Goal: Information Seeking & Learning: Learn about a topic

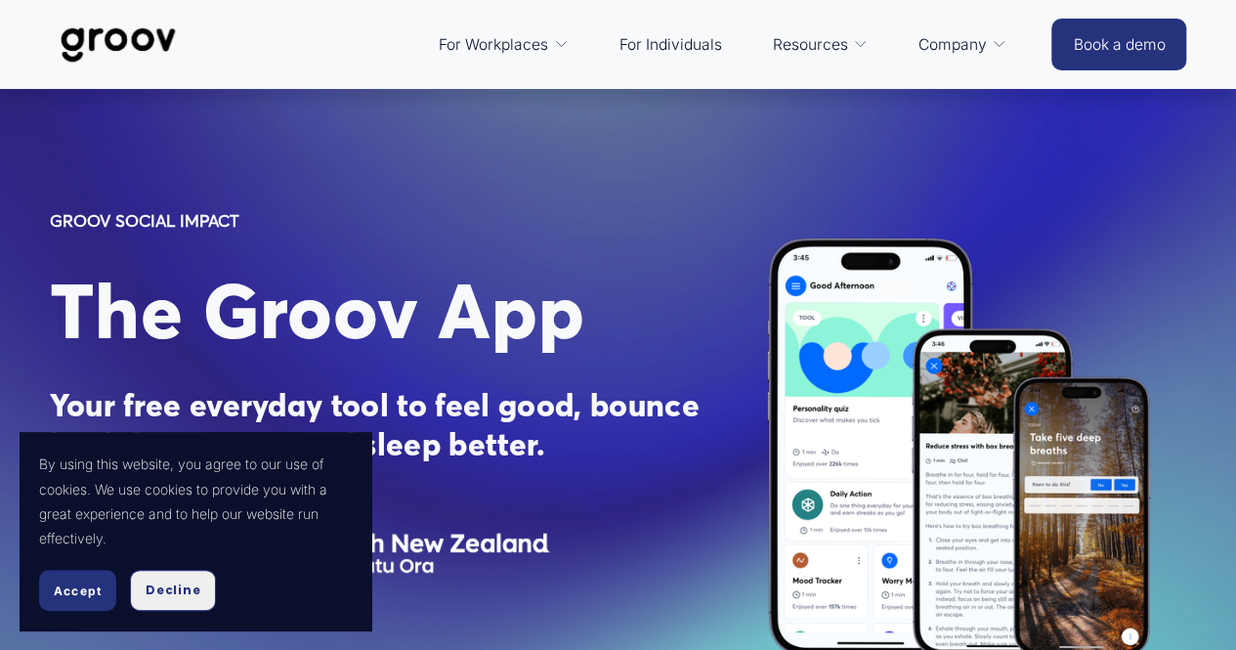
drag, startPoint x: 174, startPoint y: 588, endPoint x: 203, endPoint y: 573, distance: 33.2
click at [174, 587] on span "Decline" at bounding box center [173, 590] width 55 height 18
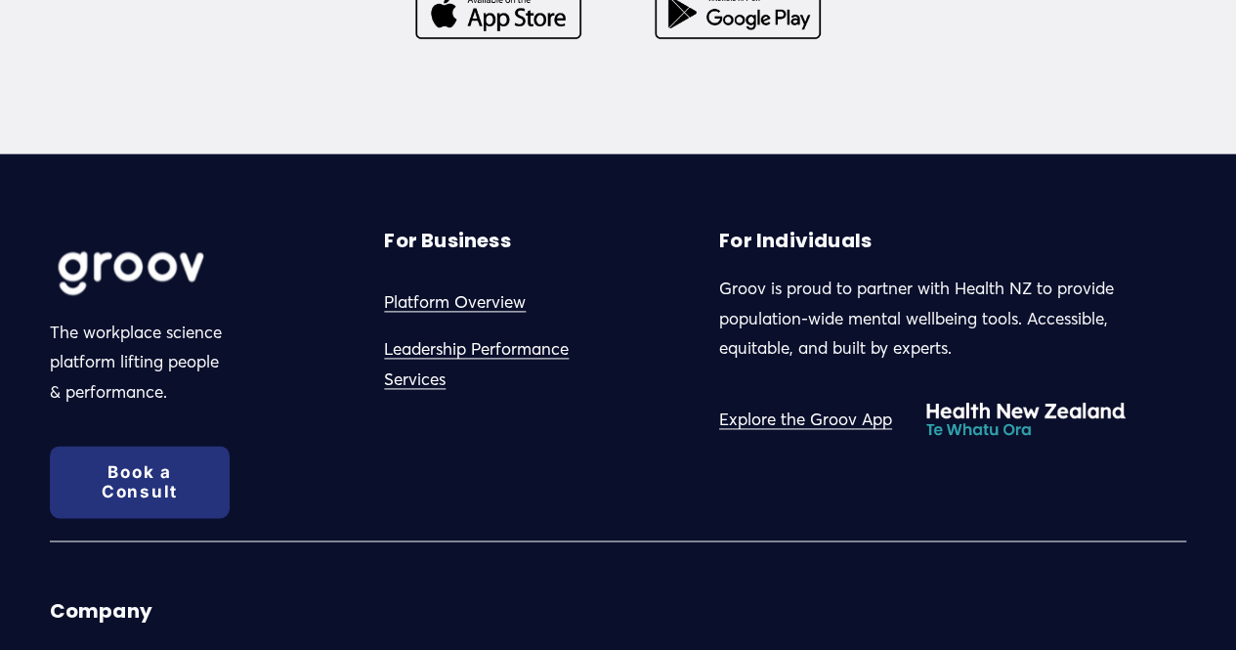
scroll to position [4984, 0]
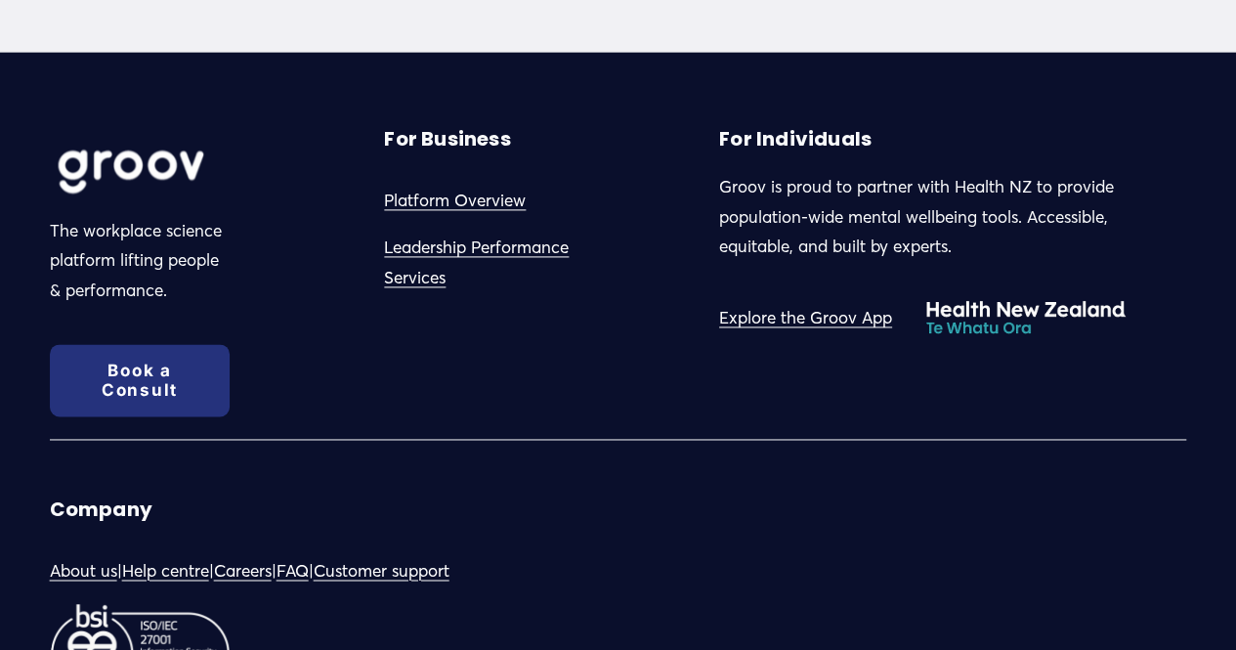
click at [309, 556] on link "FAQ" at bounding box center [293, 571] width 32 height 30
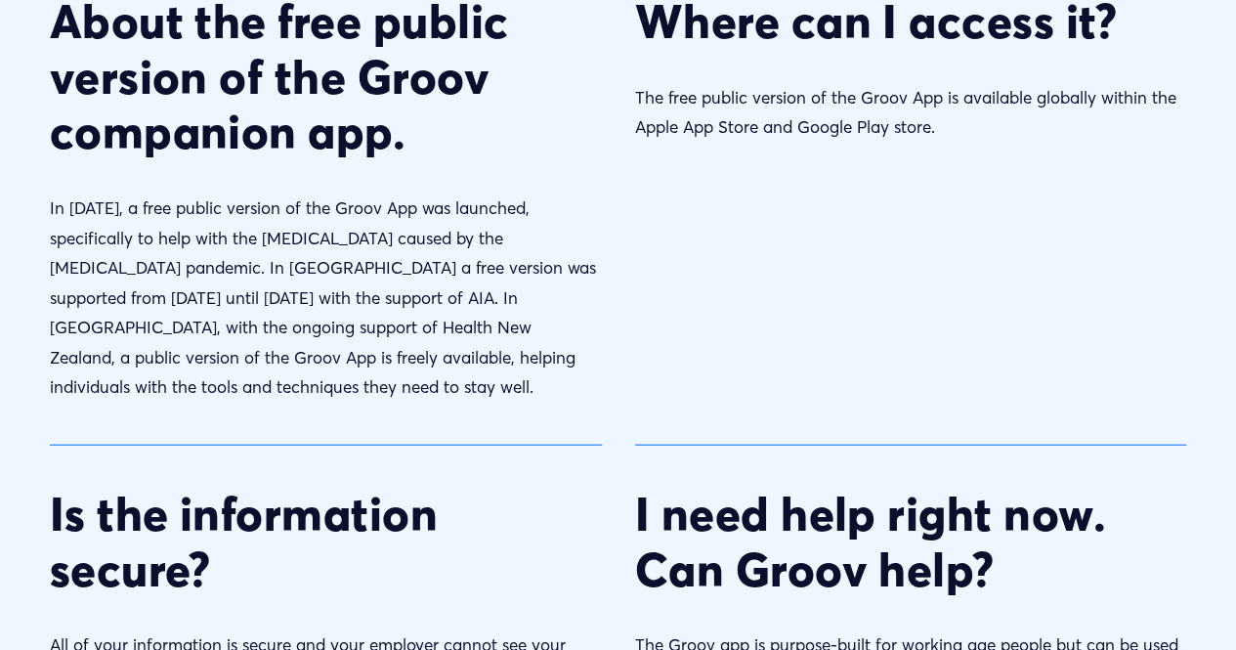
scroll to position [2443, 0]
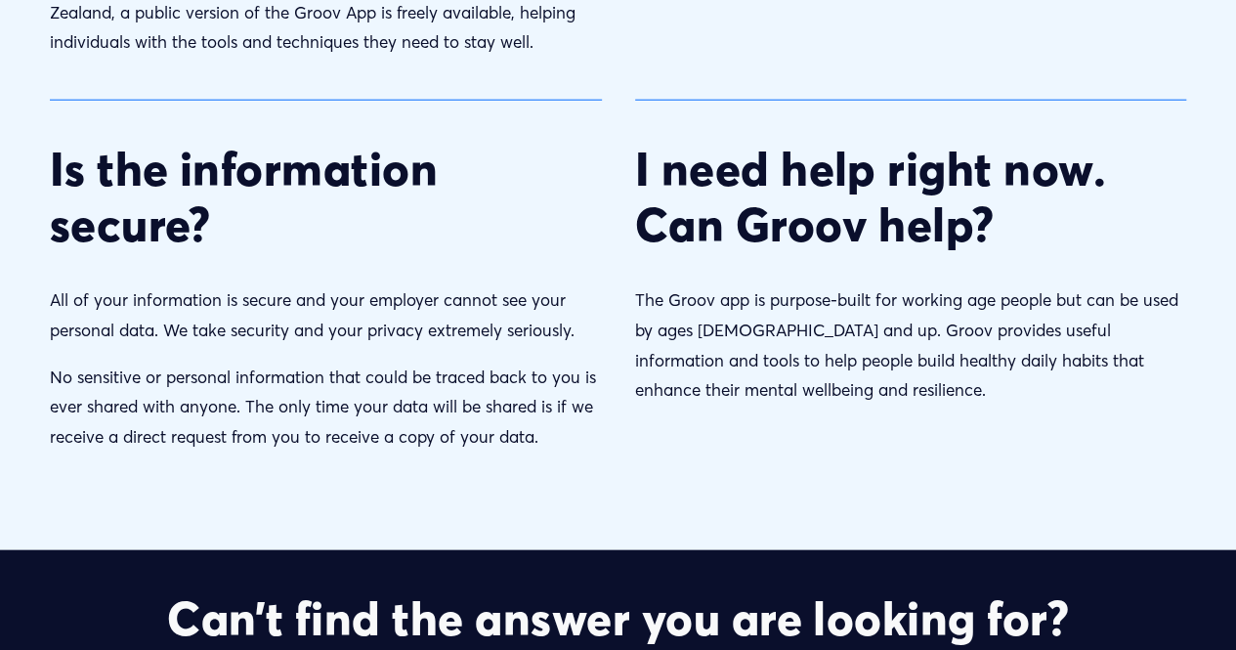
click at [799, 348] on p "The Groov app is purpose-built for working age people but can be used by ages […" at bounding box center [911, 344] width 552 height 119
click at [768, 214] on strong "I need help right now. Can Groov help?" at bounding box center [876, 197] width 483 height 112
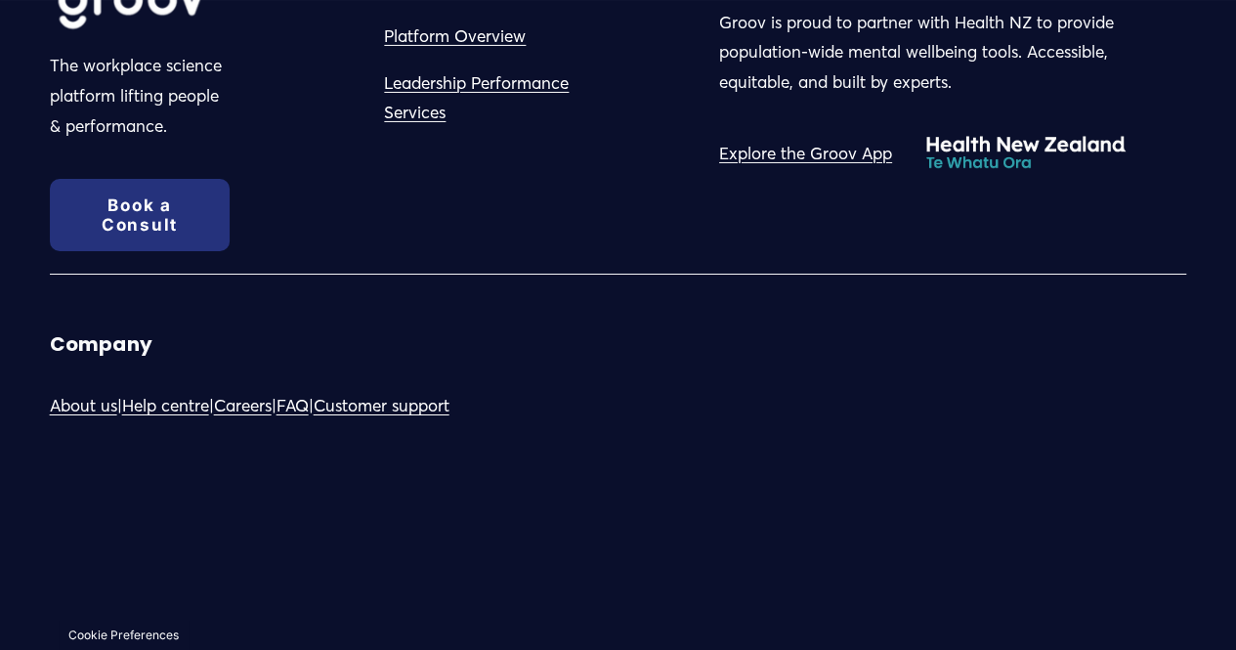
scroll to position [3351, 0]
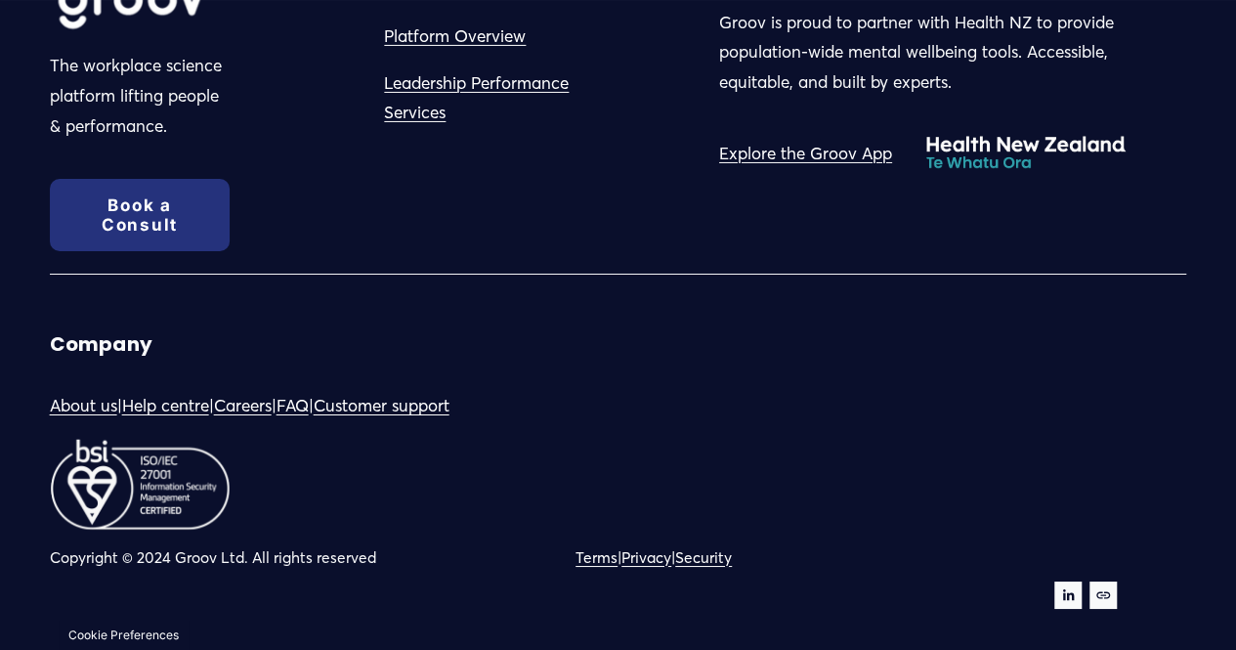
click at [209, 406] on link "Help centre" at bounding box center [165, 406] width 87 height 30
